Goal: Check status: Check status

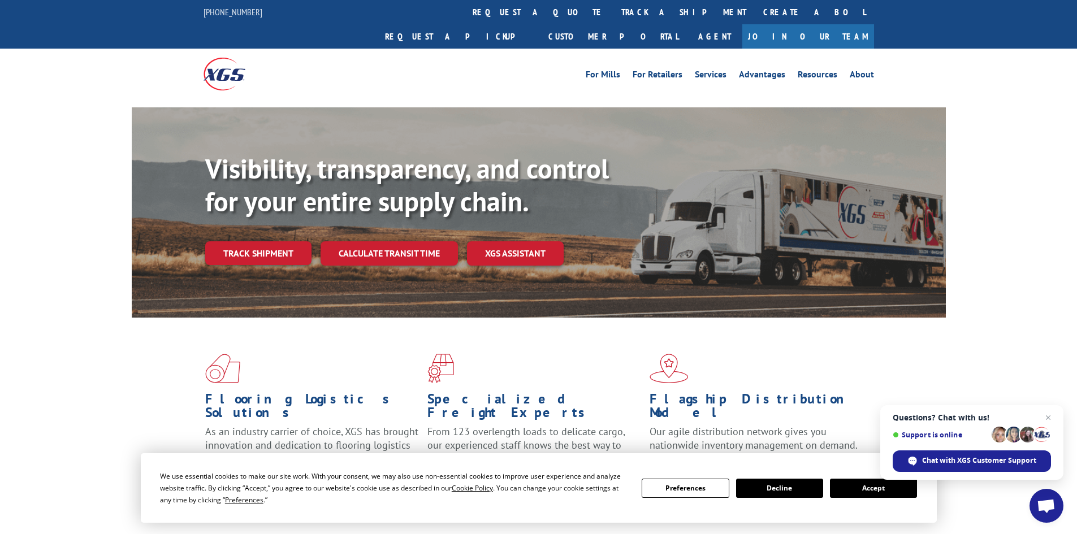
click at [613, 11] on link "track a shipment" at bounding box center [684, 12] width 142 height 24
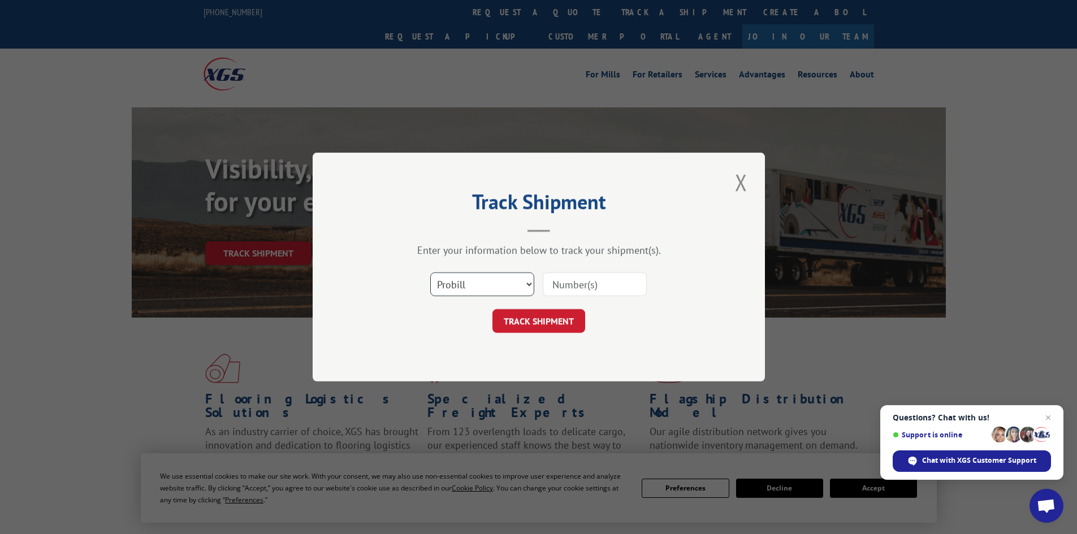
drag, startPoint x: 504, startPoint y: 276, endPoint x: 503, endPoint y: 282, distance: 5.7
click at [504, 276] on select "Select category... Probill BOL PO" at bounding box center [482, 285] width 104 height 24
select select "po"
click at [430, 273] on select "Select category... Probill BOL PO" at bounding box center [482, 285] width 104 height 24
click at [580, 283] on input at bounding box center [595, 285] width 104 height 24
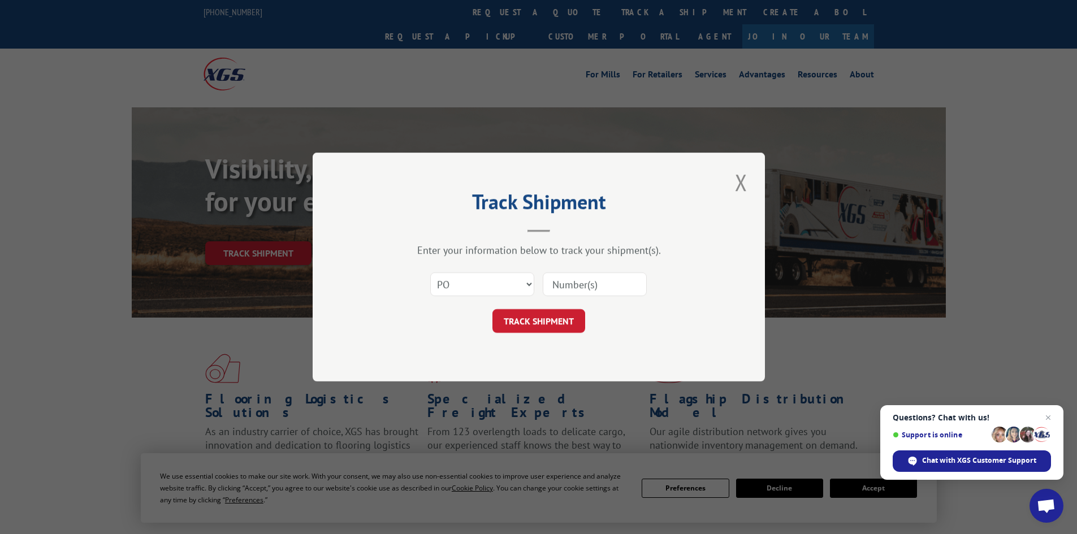
paste input "57511183"
drag, startPoint x: 572, startPoint y: 287, endPoint x: 512, endPoint y: 285, distance: 60.5
click at [512, 285] on div "Select category... Probill BOL PO 57511183" at bounding box center [538, 284] width 339 height 37
type input "57511183"
click at [534, 312] on button "TRACK SHIPMENT" at bounding box center [539, 321] width 93 height 24
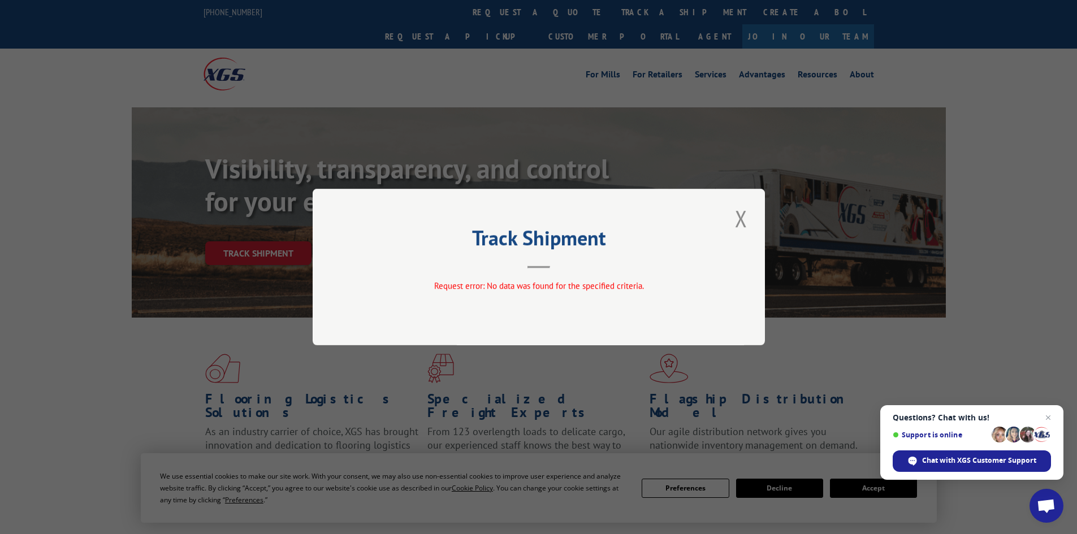
click at [748, 219] on button "Close modal" at bounding box center [741, 218] width 19 height 31
